Goal: Task Accomplishment & Management: Use online tool/utility

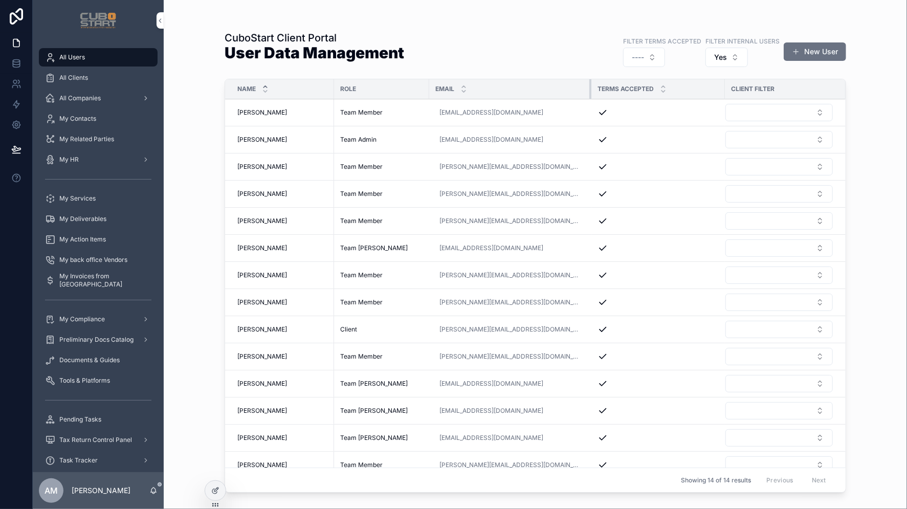
drag, startPoint x: 595, startPoint y: 92, endPoint x: 585, endPoint y: 98, distance: 11.9
click at [589, 98] on div "scrollable content" at bounding box center [591, 88] width 4 height 19
drag, startPoint x: 716, startPoint y: 94, endPoint x: 691, endPoint y: 101, distance: 26.6
click at [691, 101] on table "Name Role Email Terms Accepted Client filter Alvaro Karam Alvaro Karam Team Mem…" at bounding box center [535, 278] width 621 height 399
click at [211, 495] on div at bounding box center [215, 490] width 20 height 19
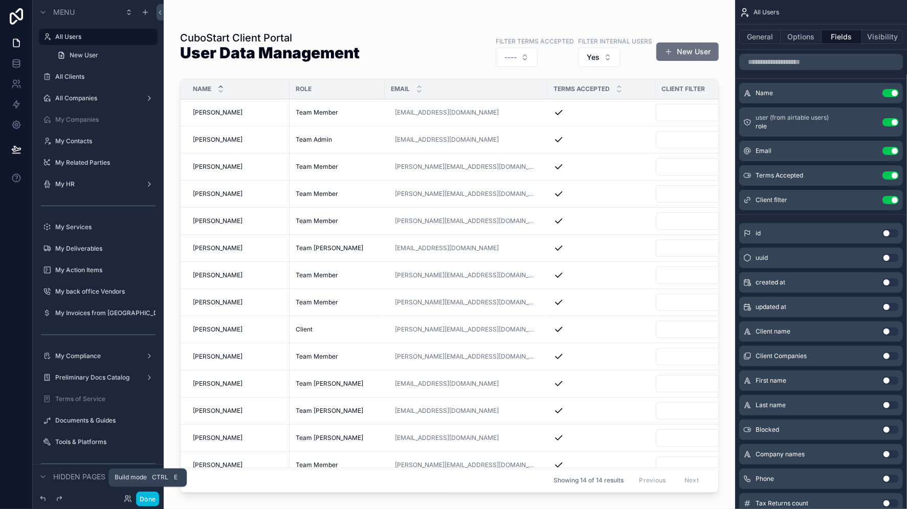
click at [142, 499] on button "Done" at bounding box center [147, 499] width 23 height 15
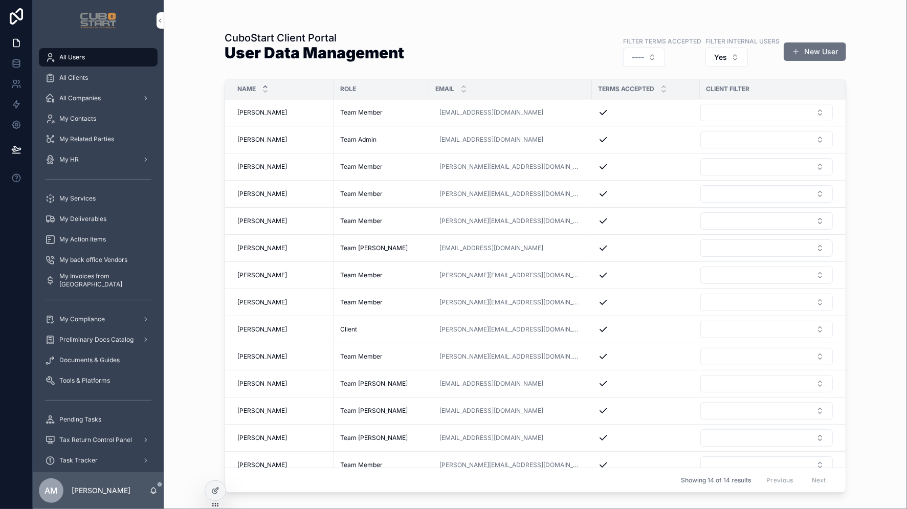
click at [54, 490] on span "AM" at bounding box center [51, 491] width 13 height 12
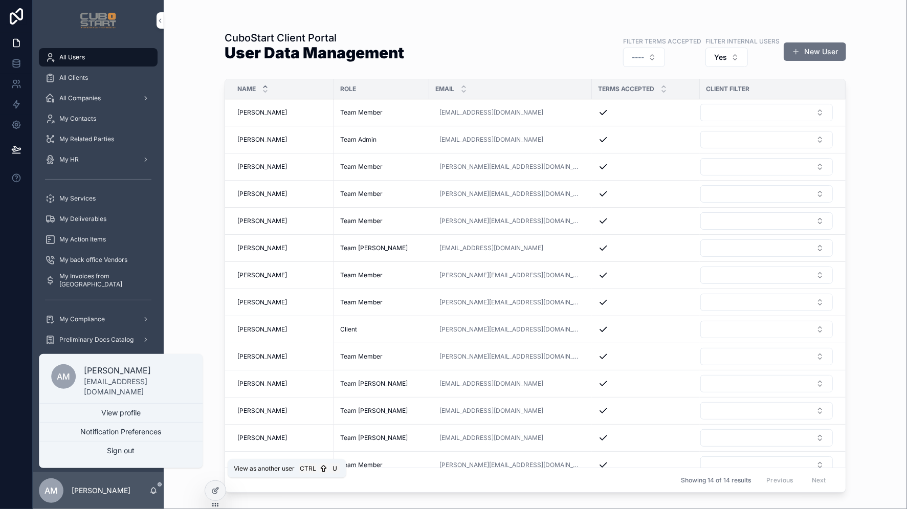
click at [0, 0] on icon at bounding box center [0, 0] width 0 height 0
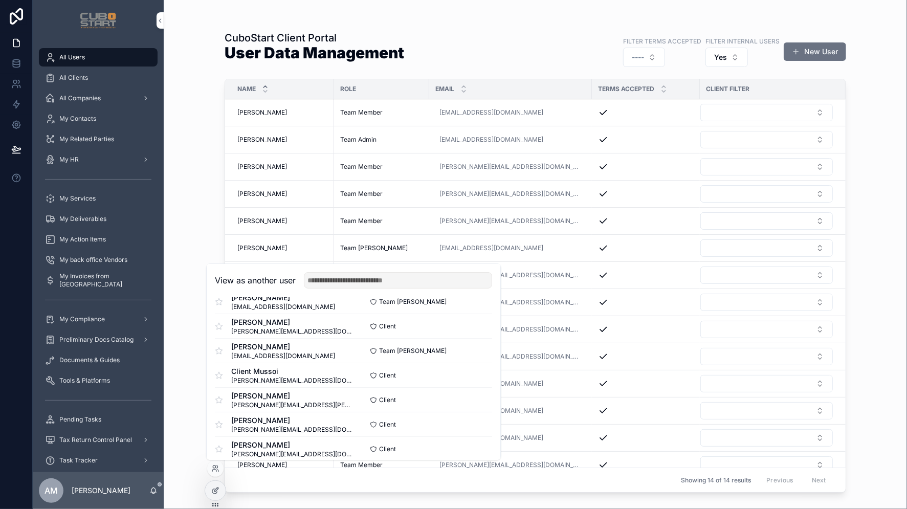
scroll to position [93, 0]
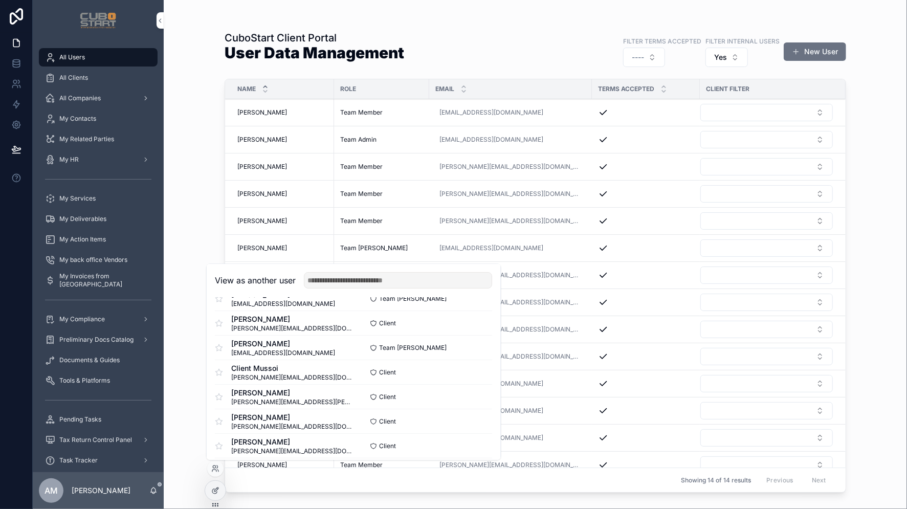
click at [0, 0] on button "Select" at bounding box center [0, 0] width 0 height 0
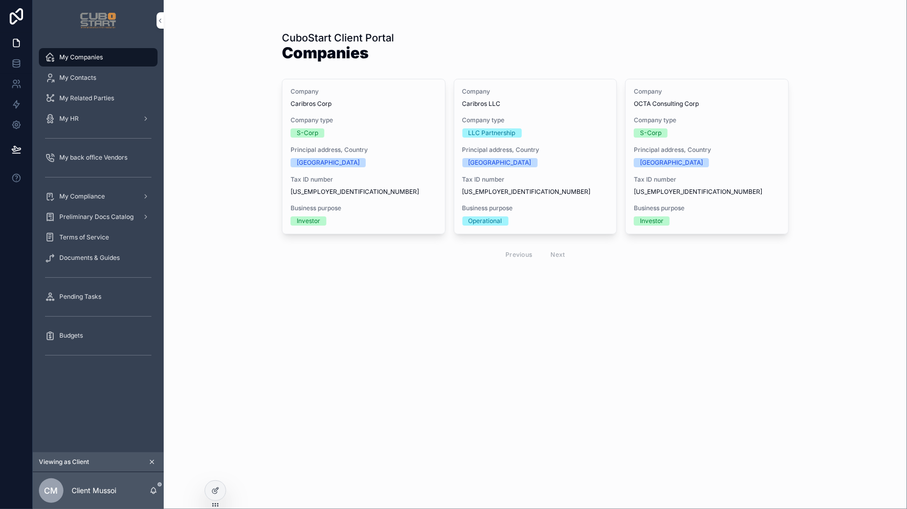
click at [83, 156] on span "My back office Vendors" at bounding box center [93, 157] width 68 height 8
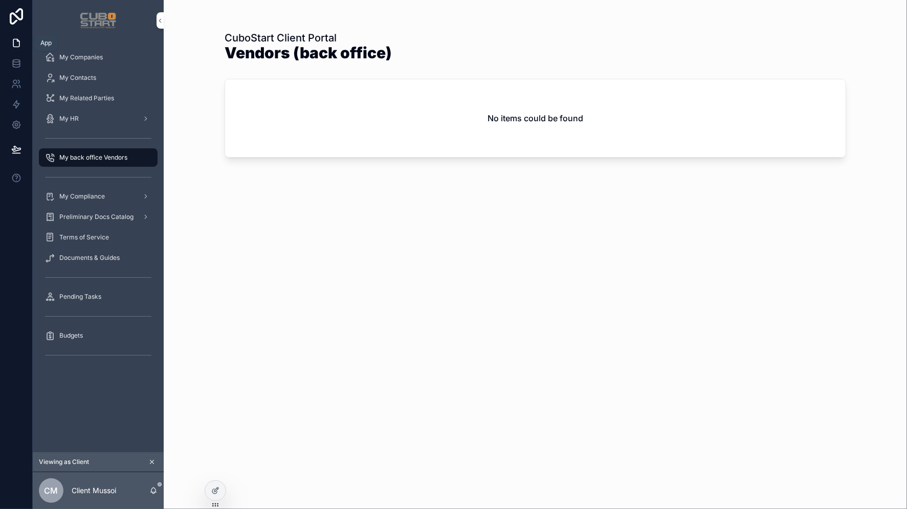
click at [13, 43] on icon at bounding box center [16, 43] width 10 height 10
click at [150, 460] on icon "scrollable content" at bounding box center [151, 461] width 7 height 7
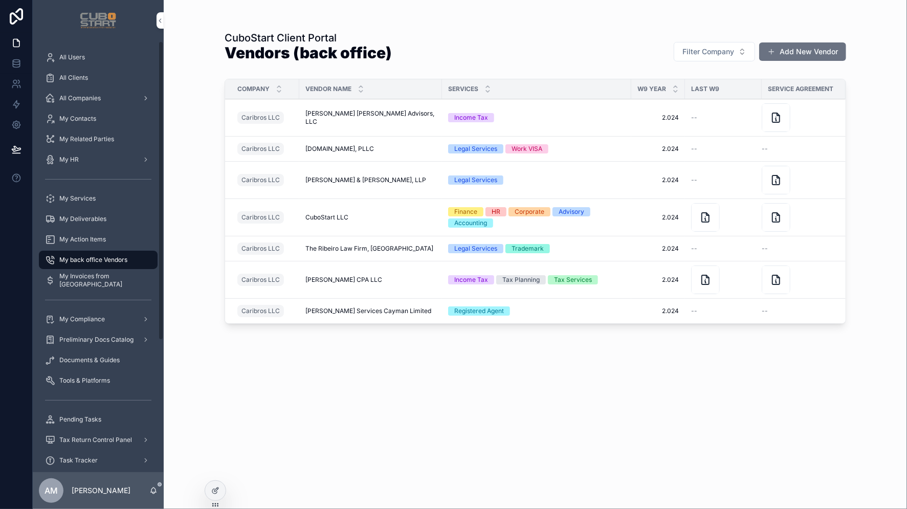
click at [85, 280] on span "My Invoices from [GEOGRAPHIC_DATA]" at bounding box center [103, 280] width 88 height 16
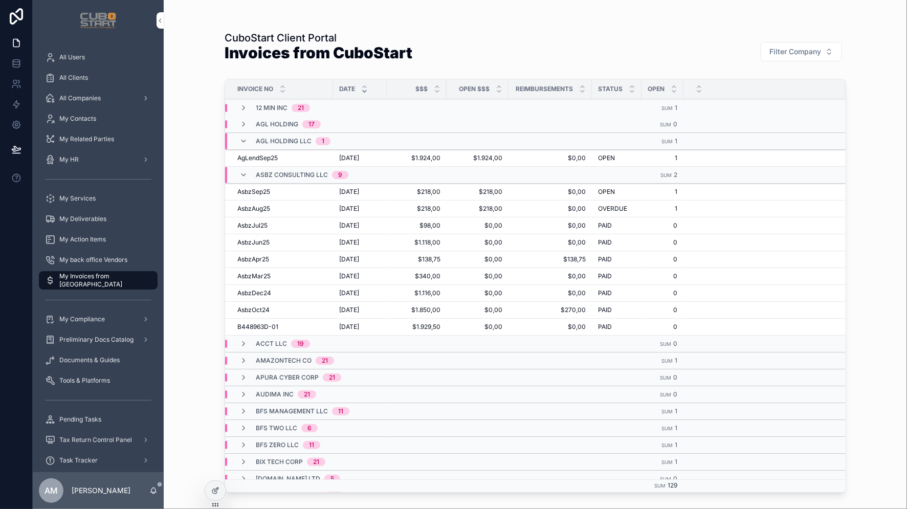
click at [71, 54] on span "All Users" at bounding box center [72, 57] width 26 height 8
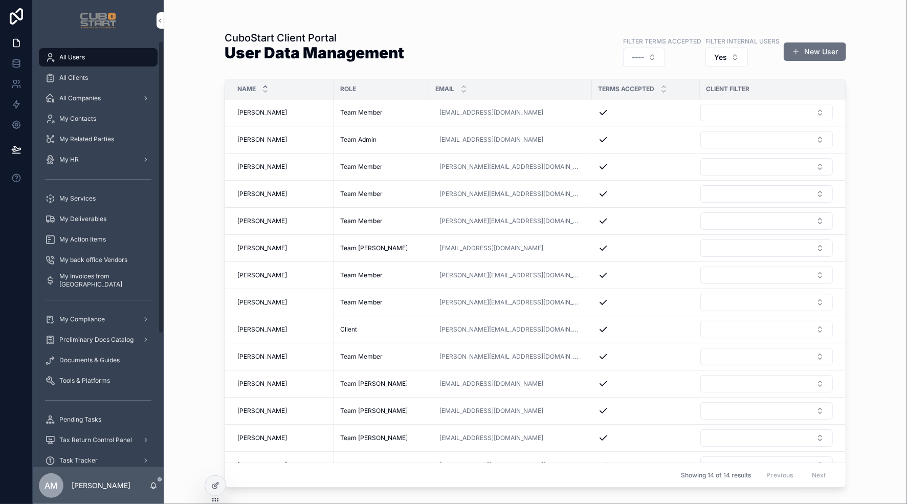
click at [82, 278] on span "My Invoices from [GEOGRAPHIC_DATA]" at bounding box center [103, 280] width 88 height 16
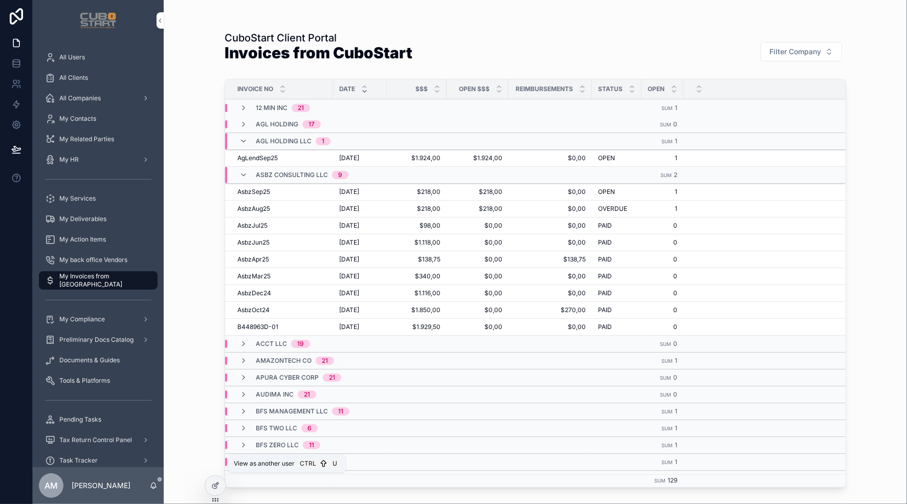
click at [0, 0] on icon at bounding box center [0, 0] width 0 height 0
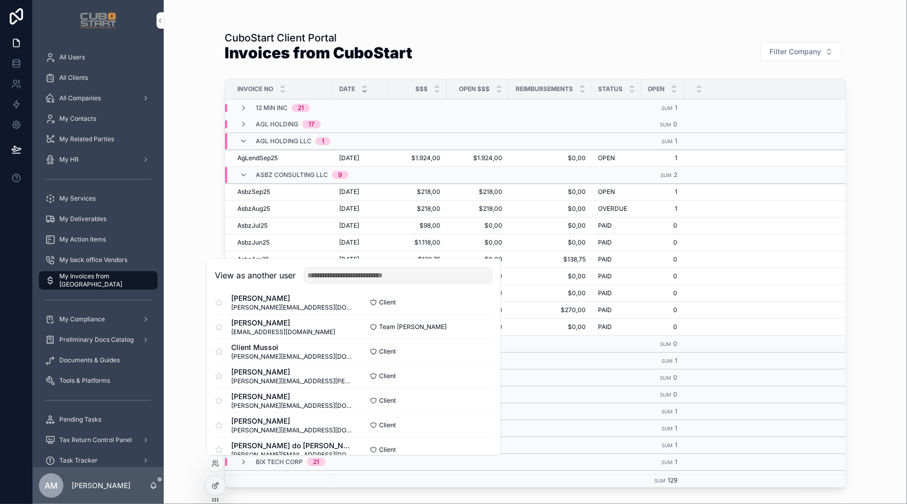
scroll to position [114, 0]
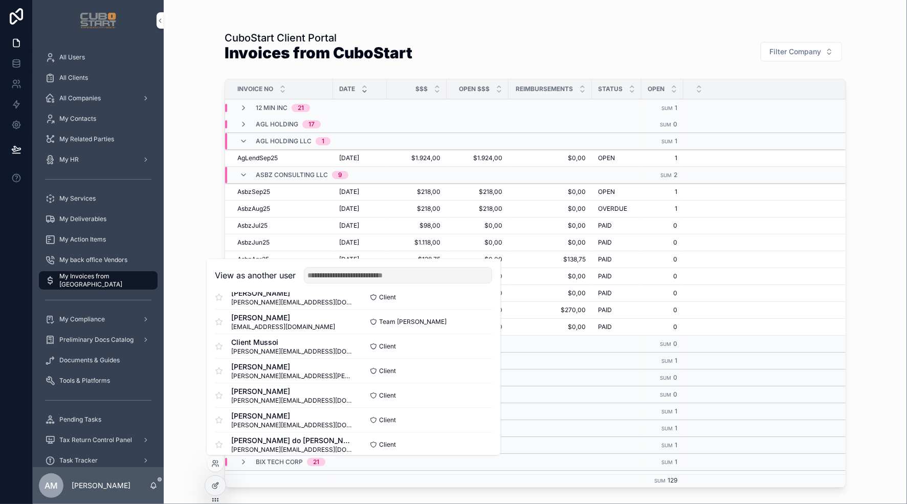
click at [0, 0] on button "Select" at bounding box center [0, 0] width 0 height 0
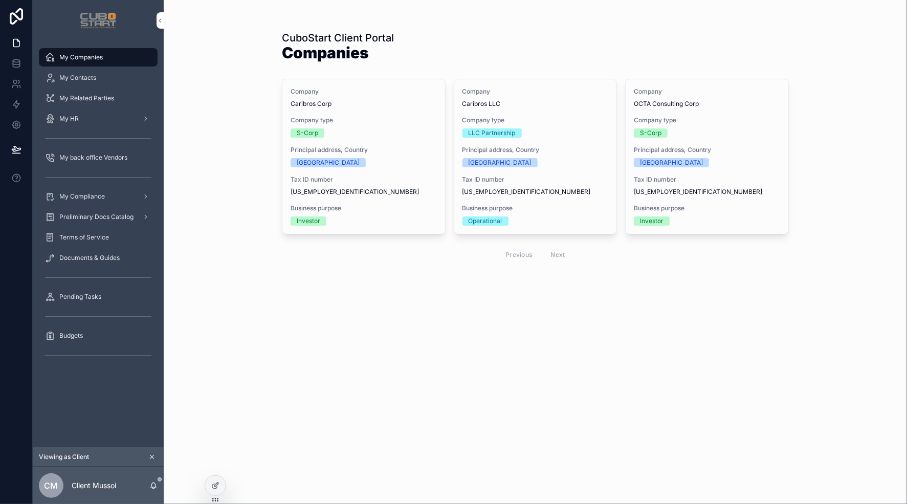
click at [151, 456] on icon "scrollable content" at bounding box center [151, 456] width 7 height 7
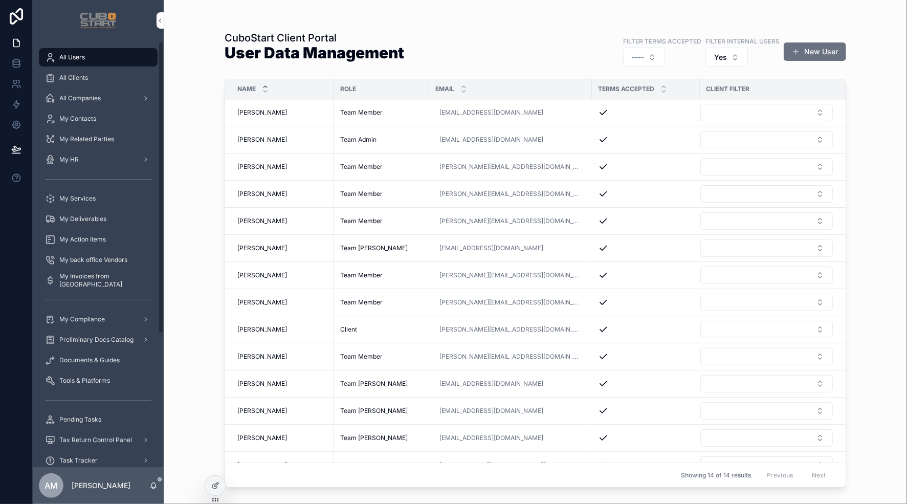
click at [89, 277] on span "My Invoices from [GEOGRAPHIC_DATA]" at bounding box center [103, 280] width 88 height 16
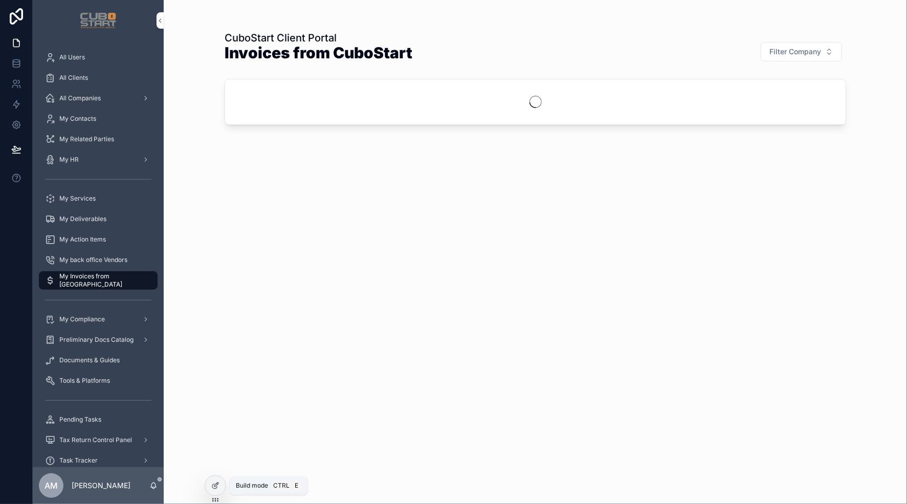
click at [218, 484] on icon at bounding box center [215, 485] width 8 height 8
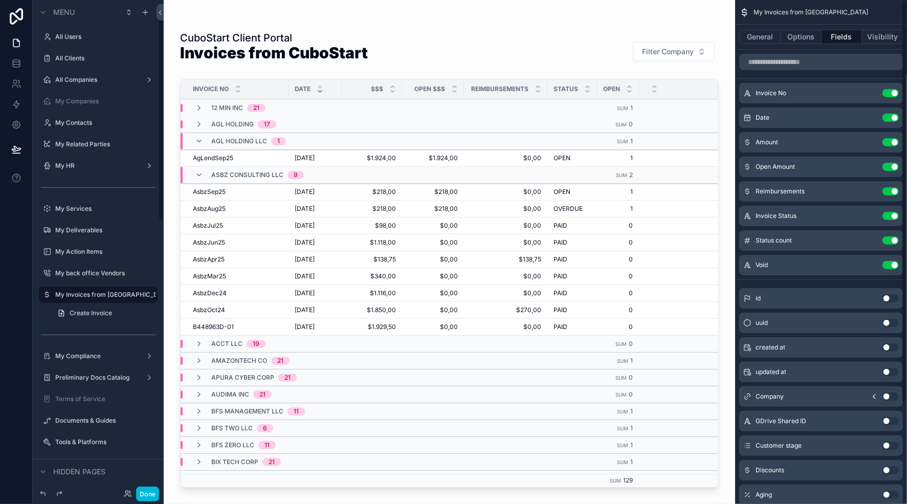
scroll to position [37, 0]
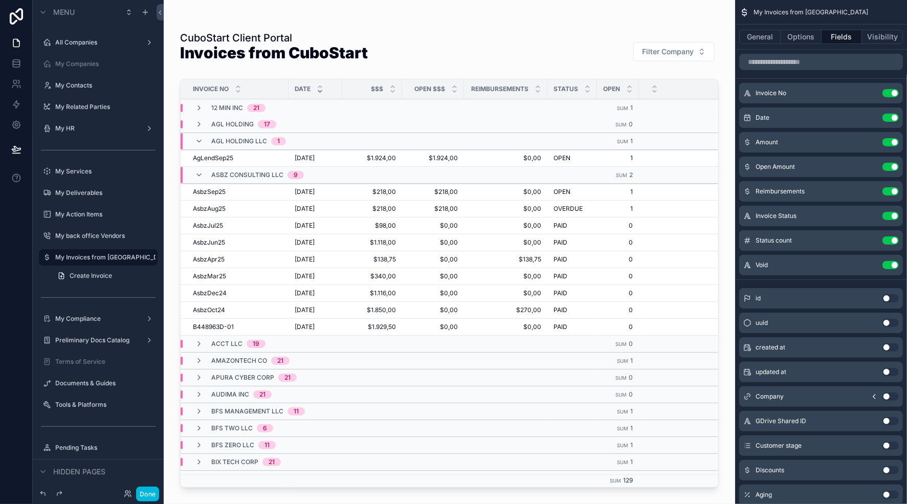
click at [0, 0] on icon "scrollable content" at bounding box center [0, 0] width 0 height 0
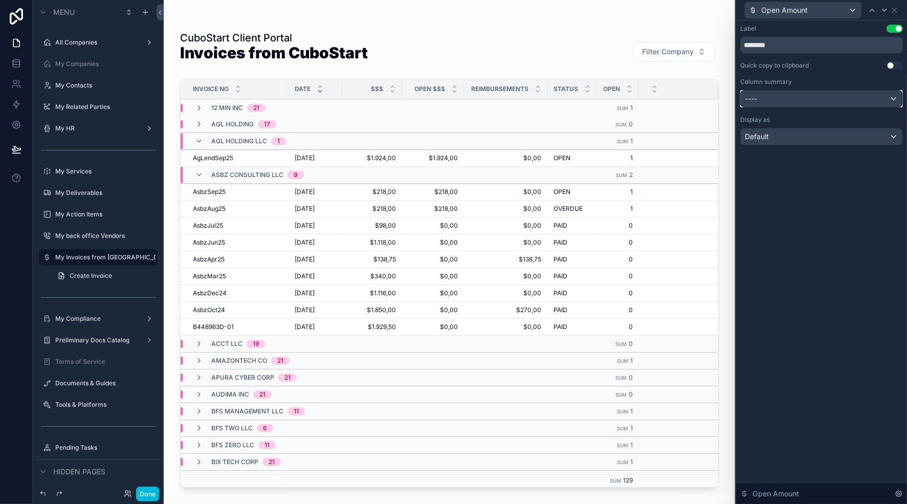
click at [894, 99] on div "----" at bounding box center [822, 99] width 162 height 16
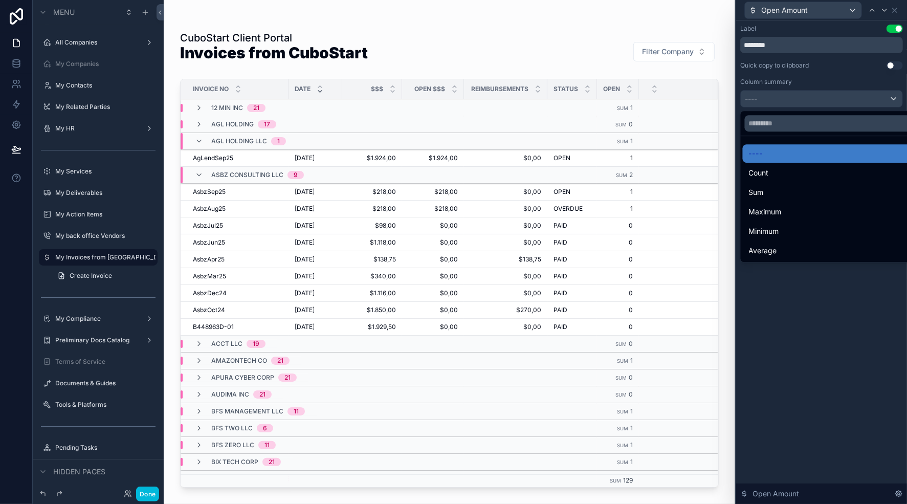
click at [768, 191] on div "Sum" at bounding box center [833, 192] width 169 height 12
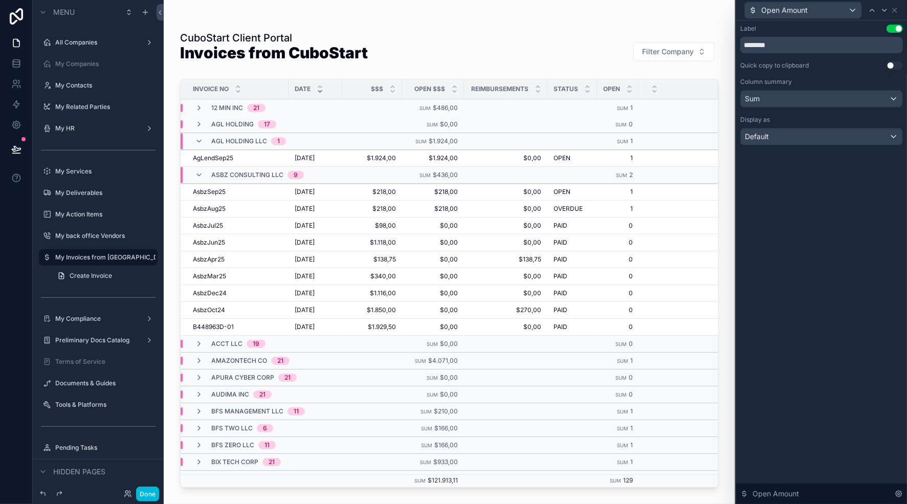
click at [197, 361] on icon "scrollable content" at bounding box center [199, 361] width 8 height 8
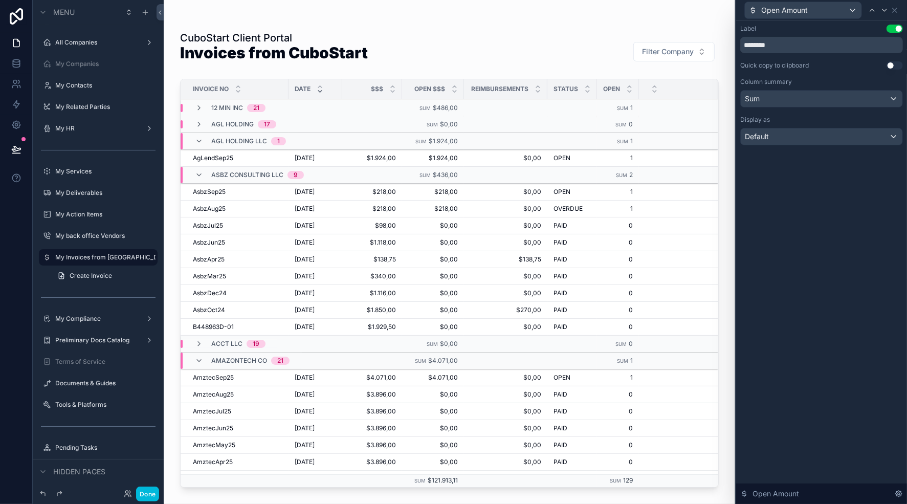
click at [197, 361] on icon "scrollable content" at bounding box center [199, 361] width 8 height 8
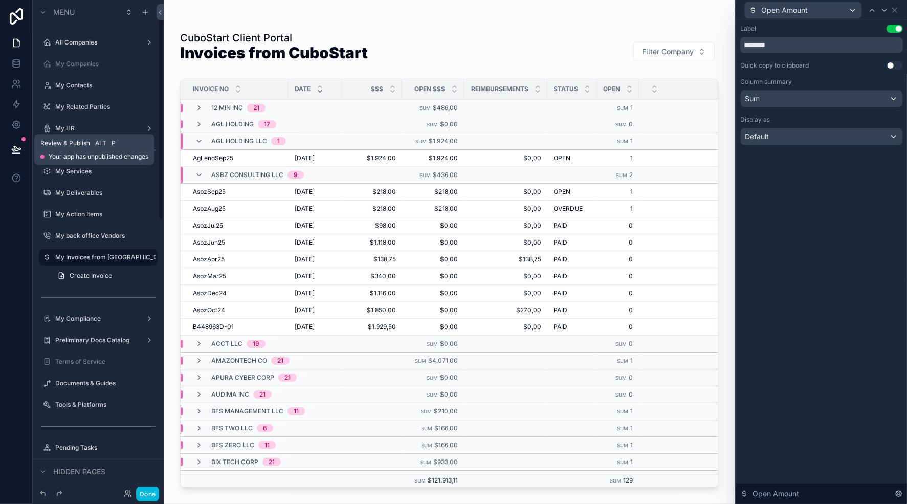
click at [16, 146] on icon at bounding box center [16, 149] width 10 height 10
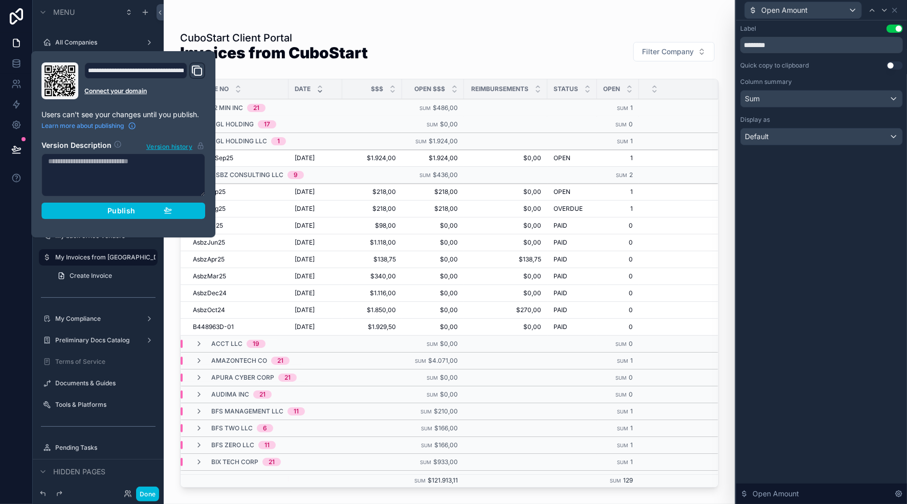
click at [136, 210] on div "Publish" at bounding box center [123, 210] width 97 height 9
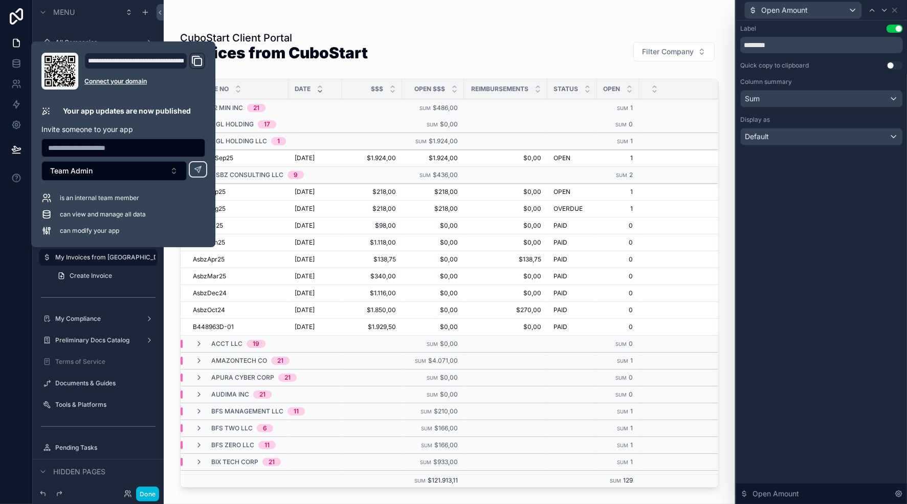
click at [547, 40] on div "CuboStart Client Portal Invoices from CuboStart Filter Company" at bounding box center [449, 52] width 539 height 42
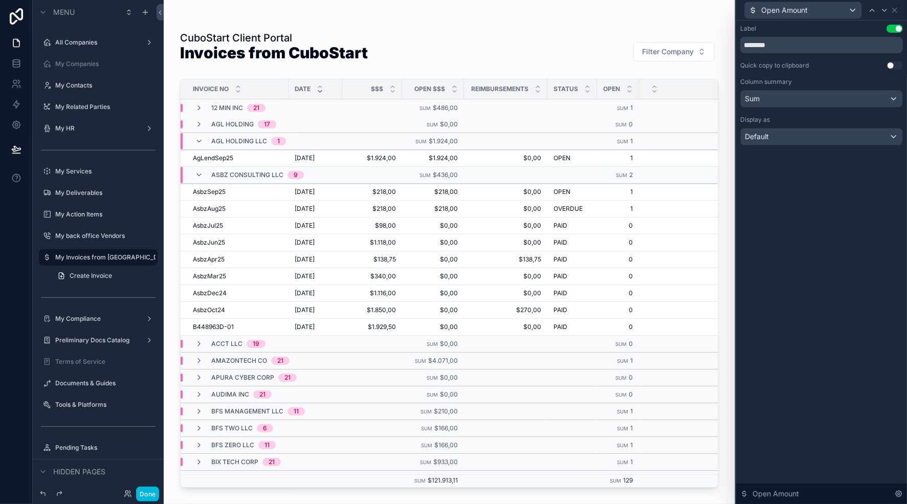
click at [198, 175] on icon "scrollable content" at bounding box center [199, 175] width 8 height 8
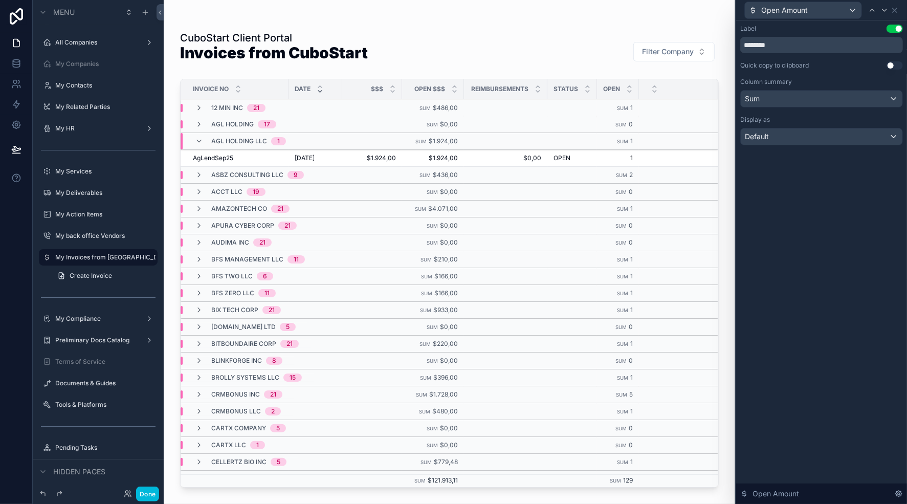
click at [197, 140] on icon "scrollable content" at bounding box center [199, 141] width 8 height 8
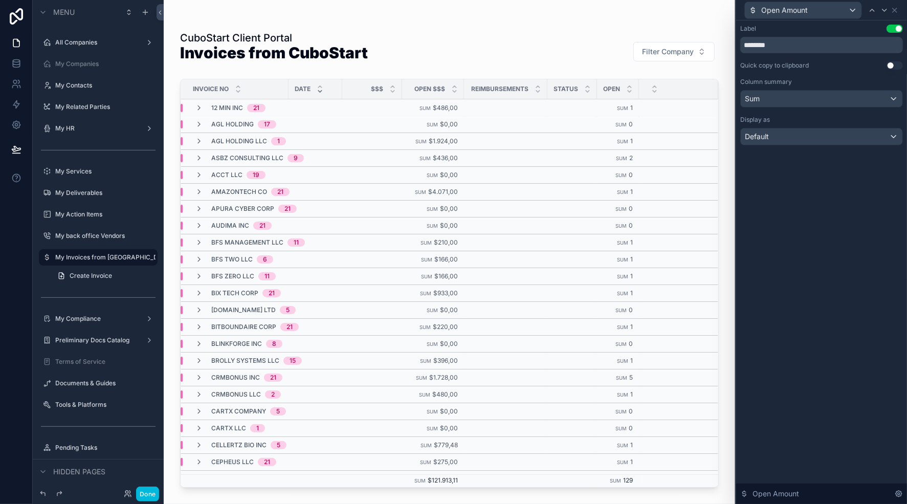
click at [197, 378] on icon "scrollable content" at bounding box center [199, 377] width 8 height 8
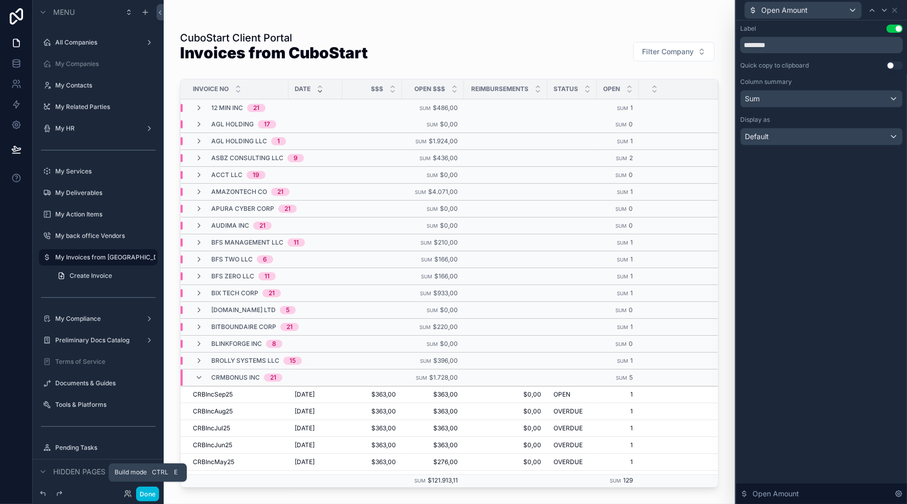
click at [155, 499] on button "Done" at bounding box center [147, 494] width 23 height 15
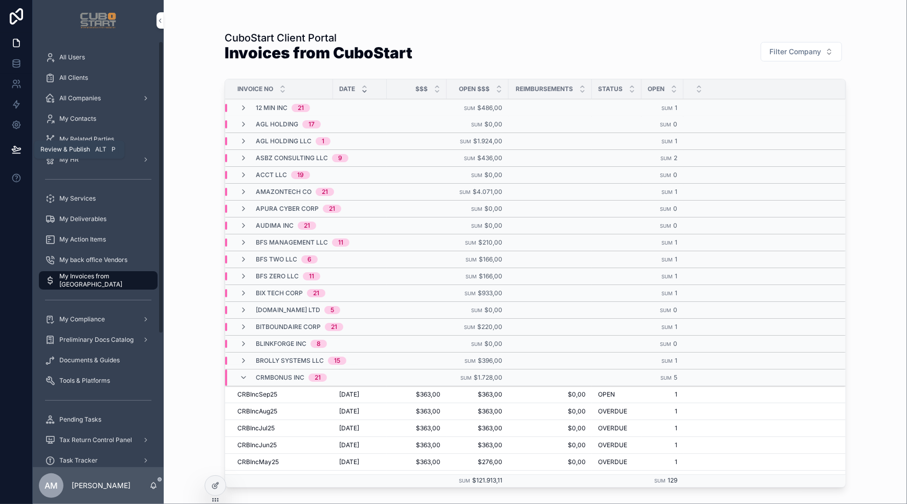
click at [16, 150] on icon at bounding box center [16, 149] width 10 height 10
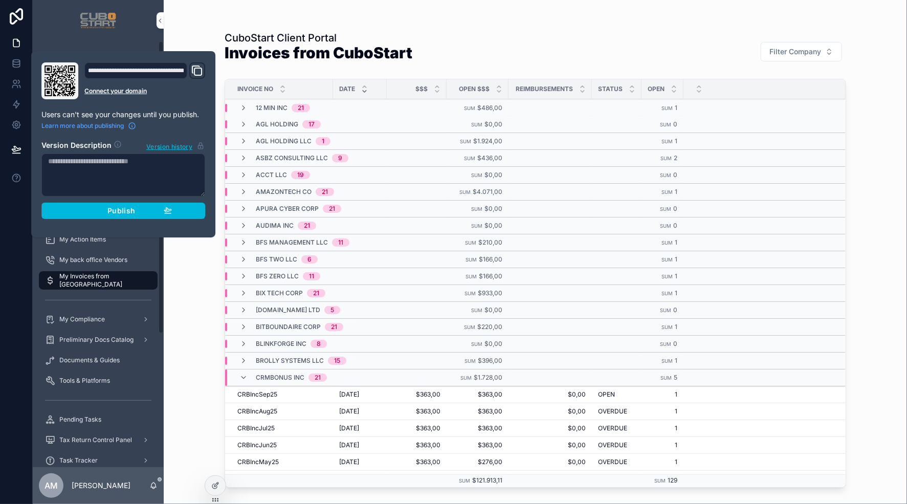
click at [131, 211] on span "Publish" at bounding box center [121, 210] width 28 height 9
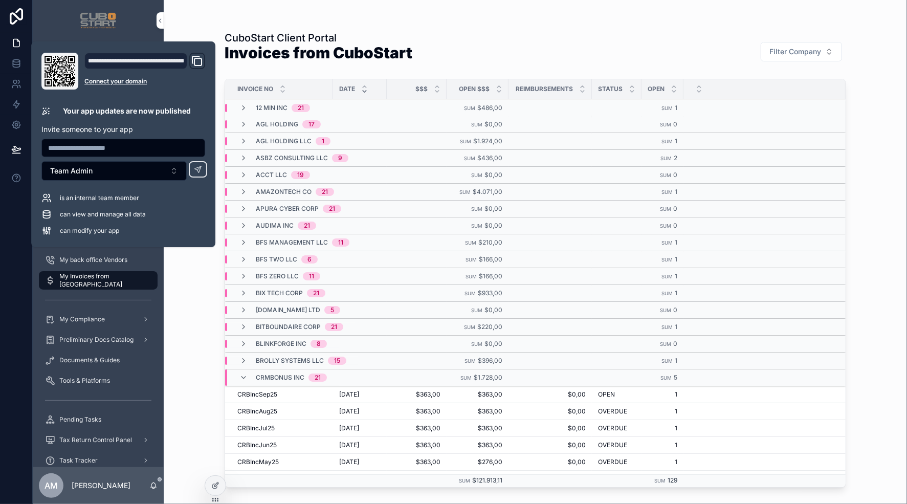
click at [650, 48] on div "CuboStart Client Portal Invoices from CuboStart Filter Company" at bounding box center [536, 52] width 622 height 42
